Goal: Task Accomplishment & Management: Manage account settings

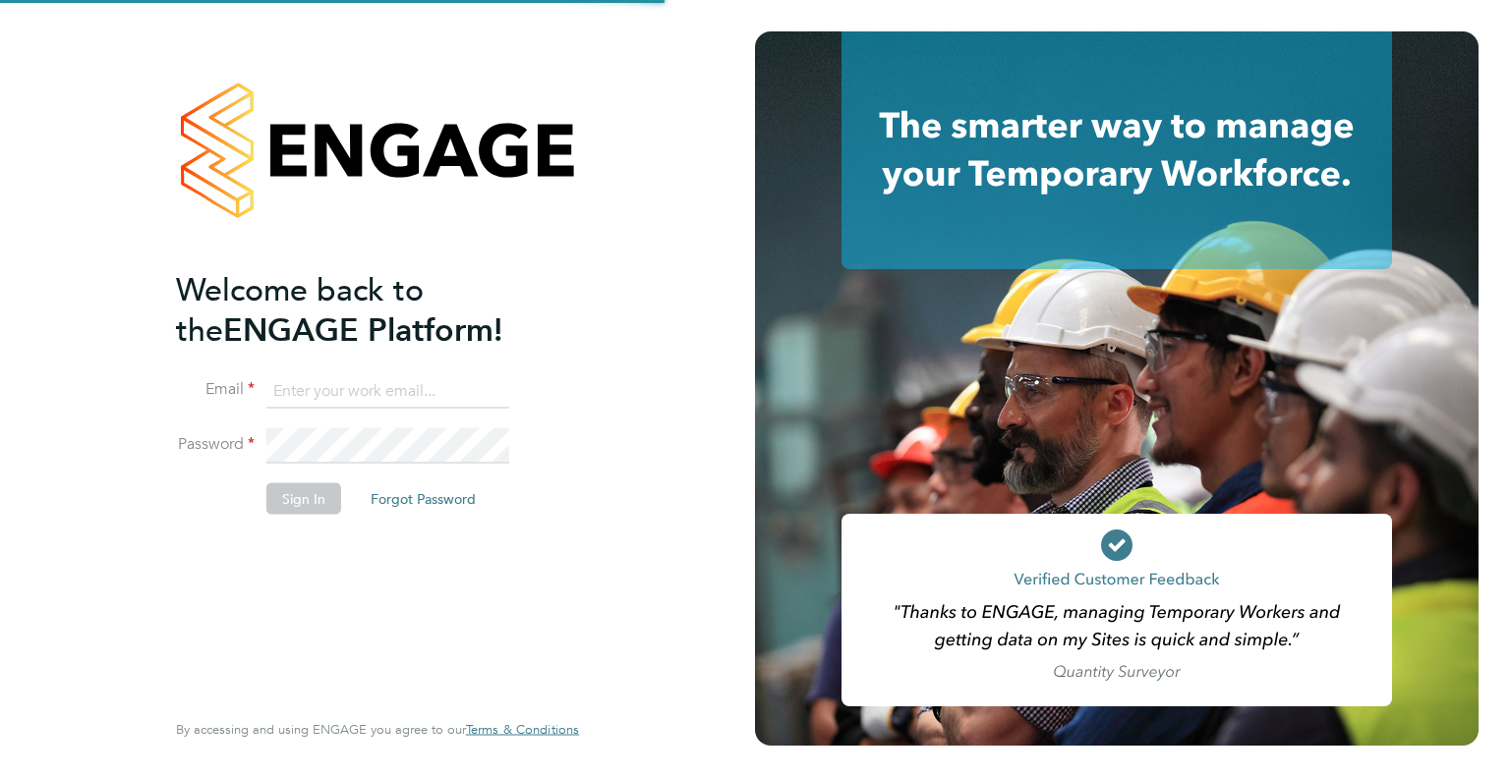
type input "james.williams@wates.co.uk"
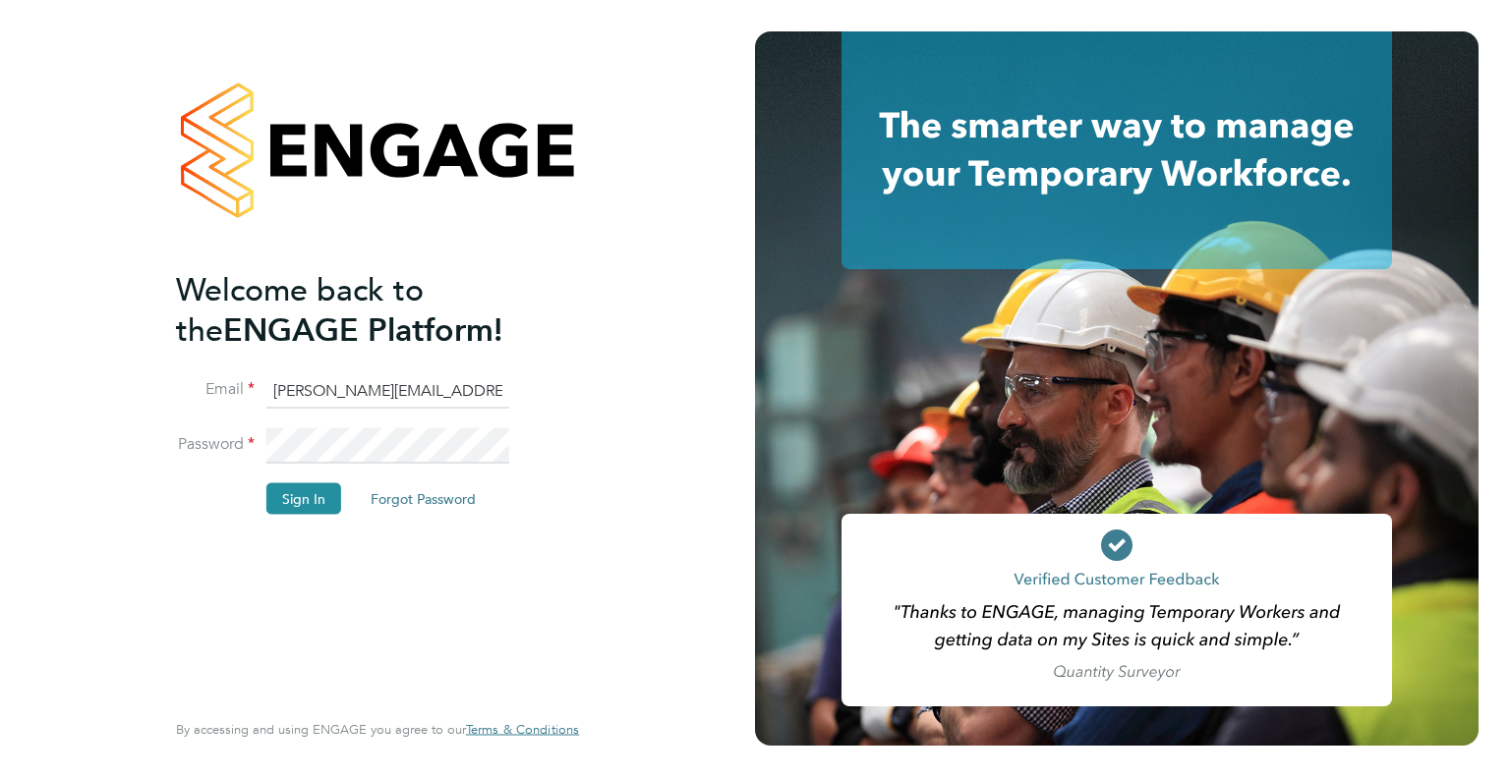
click at [477, 648] on div "Welcome back to the ENGAGE Platform! Email james.williams@wates.co.uk Password …" at bounding box center [367, 486] width 383 height 435
click at [289, 492] on button "Sign In" at bounding box center [303, 498] width 75 height 31
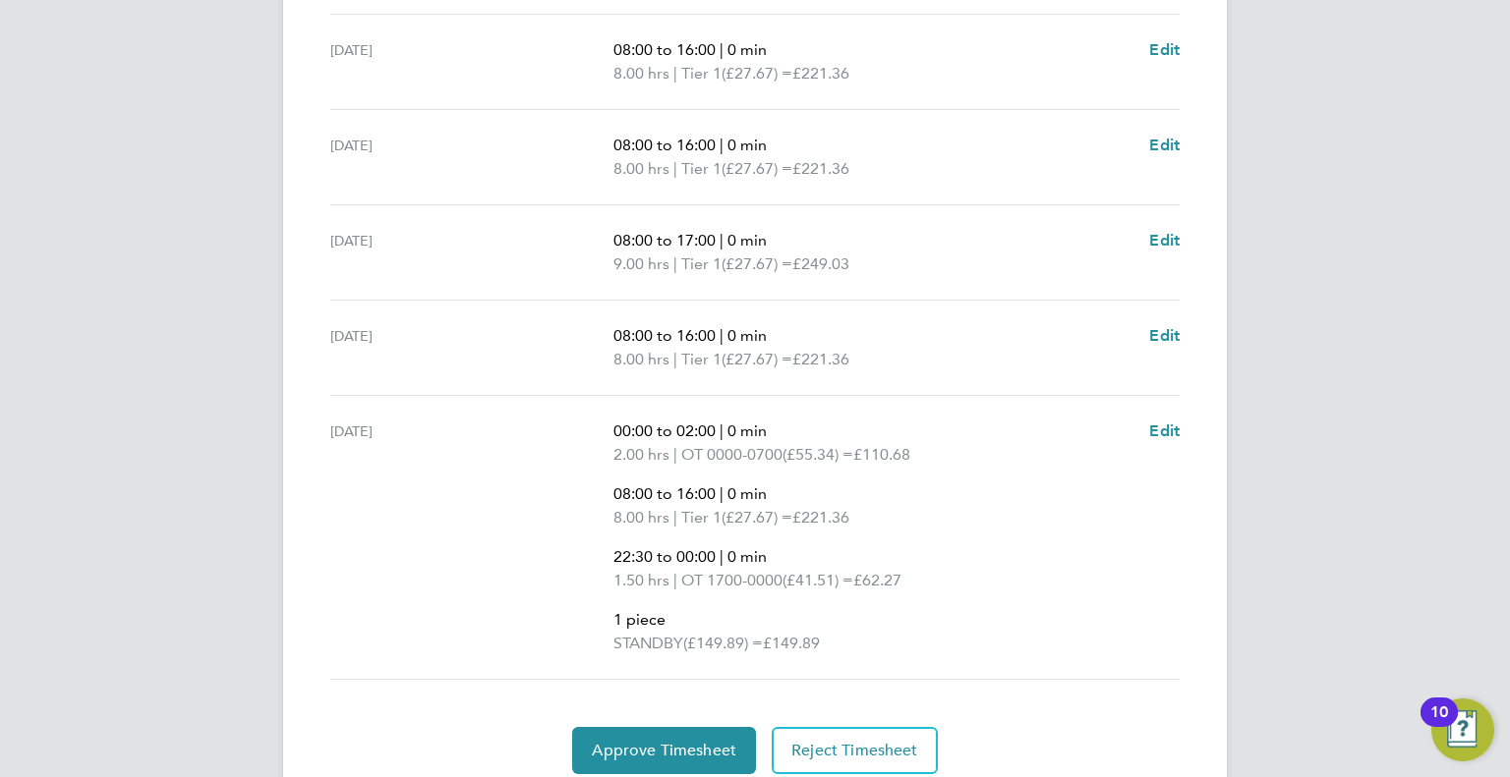
scroll to position [944, 0]
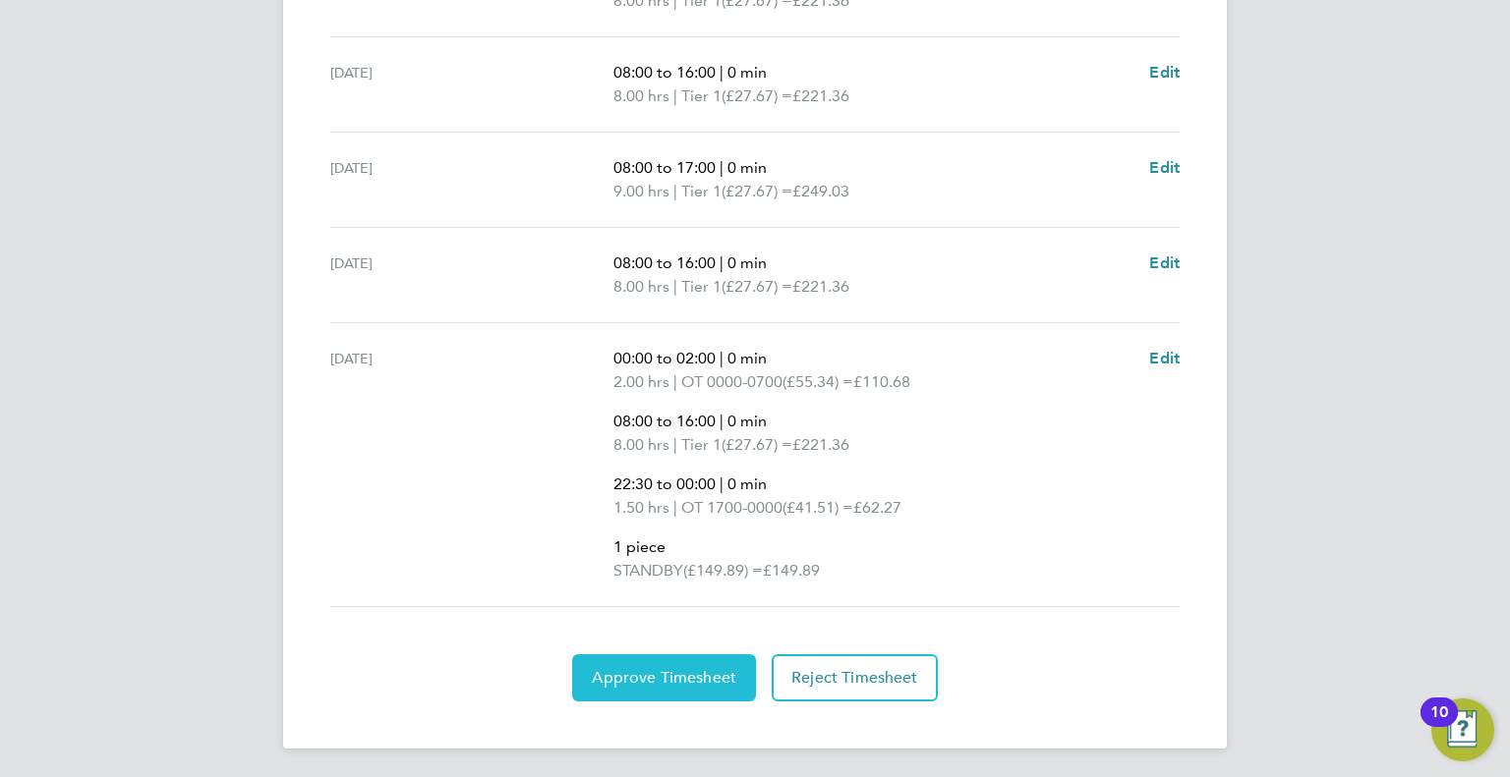
click at [614, 671] on span "Approve Timesheet" at bounding box center [664, 678] width 144 height 20
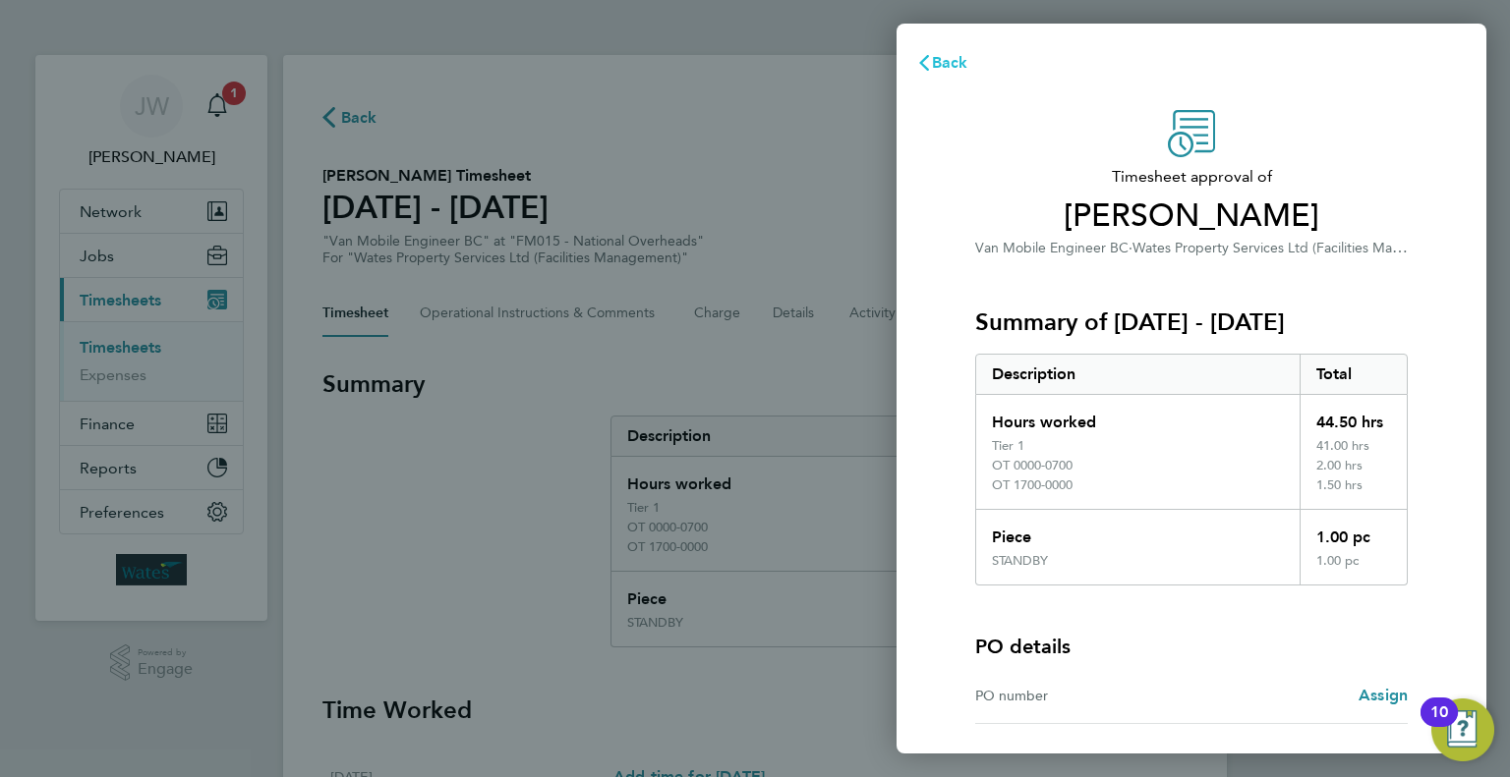
click at [943, 53] on span "Back" at bounding box center [950, 62] width 36 height 19
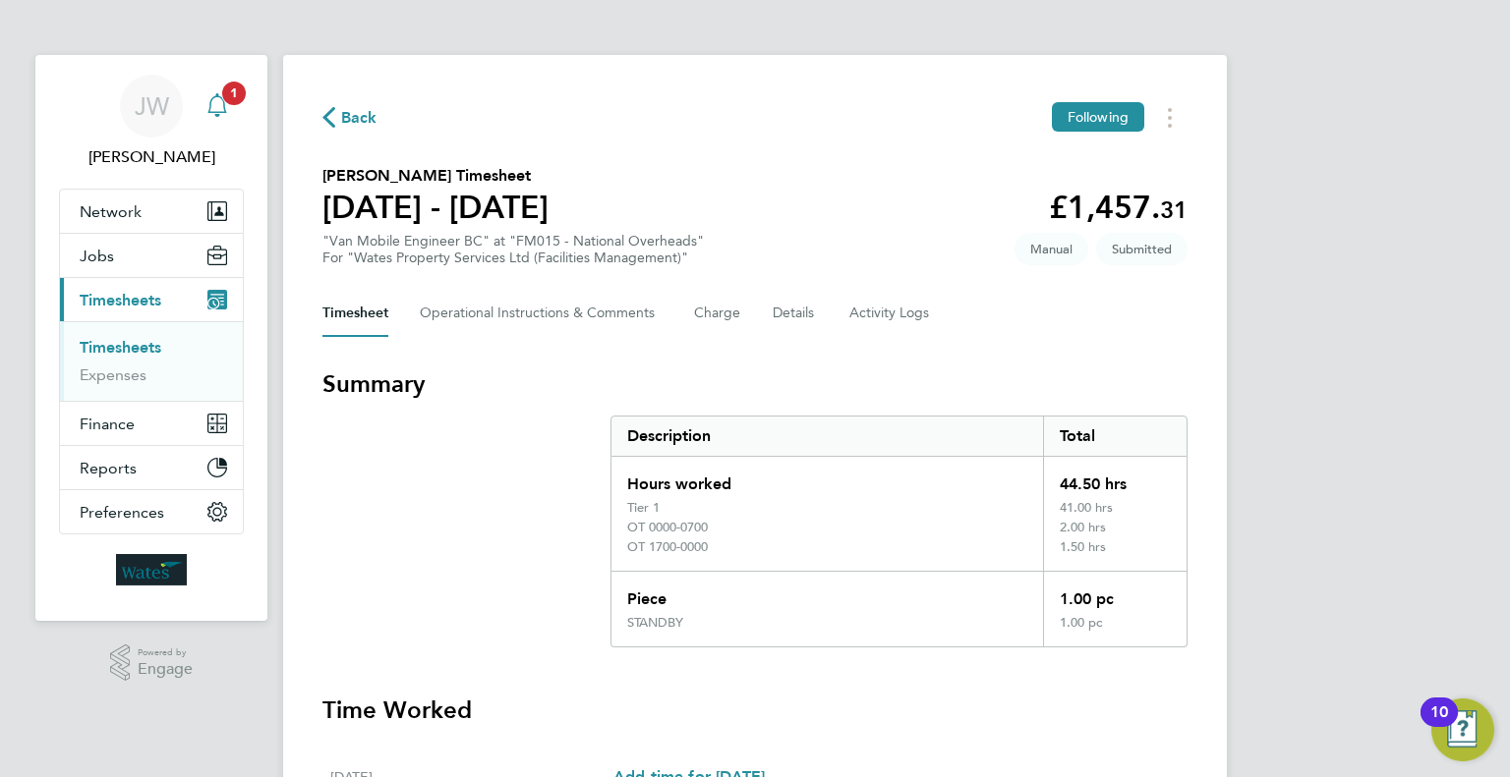
click at [214, 94] on icon "Main navigation" at bounding box center [217, 105] width 24 height 24
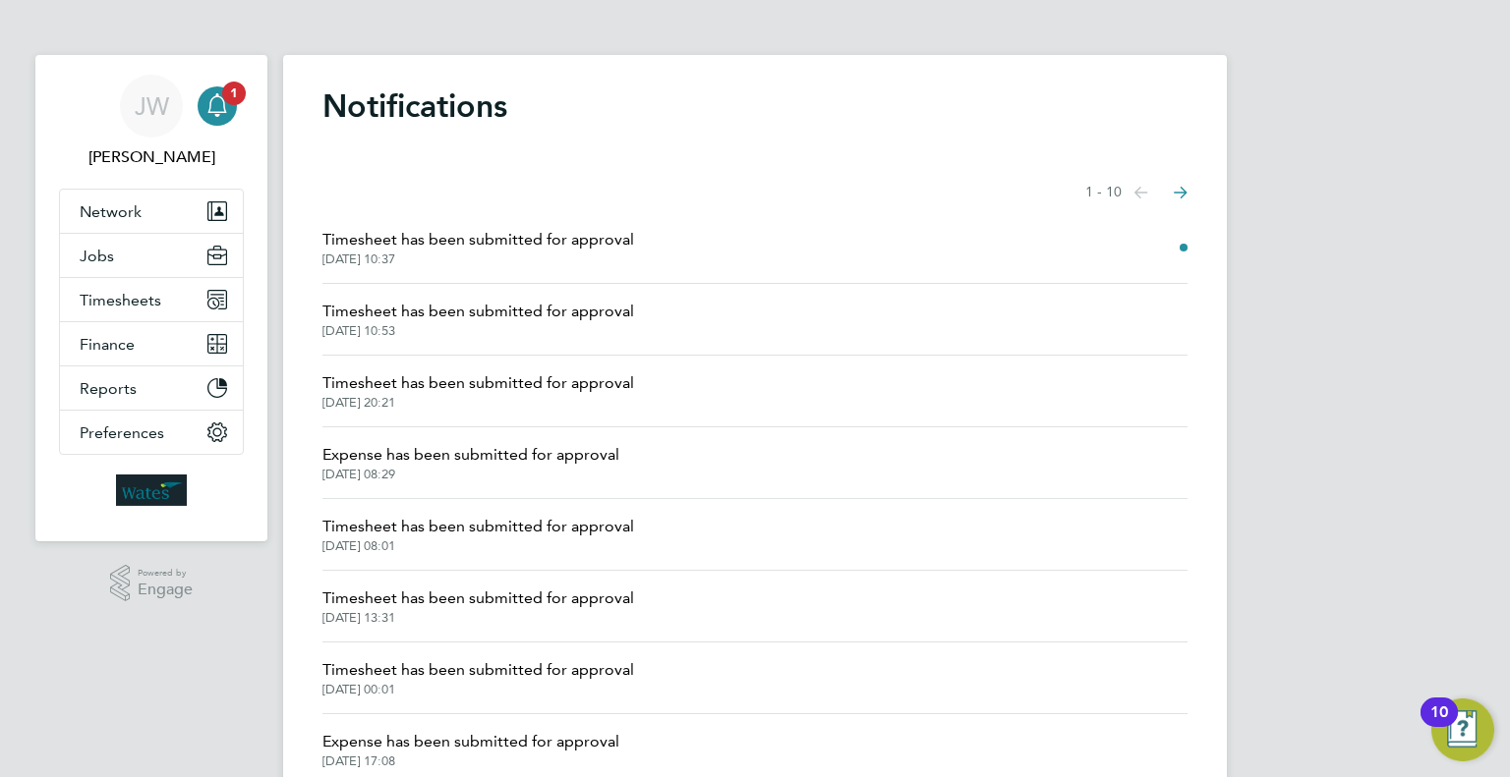
click at [553, 317] on span "Timesheet has been submitted for approval" at bounding box center [478, 312] width 312 height 24
